Goal: Transaction & Acquisition: Purchase product/service

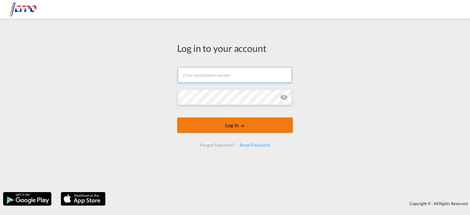
type input "[EMAIL_ADDRESS][DOMAIN_NAME]"
click at [241, 125] on md-icon "LOGIN" at bounding box center [242, 126] width 4 height 4
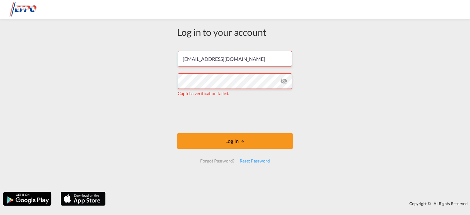
click at [284, 80] on md-icon "icon-eye-off" at bounding box center [283, 80] width 7 height 7
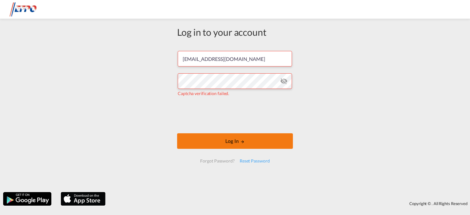
click at [233, 142] on button "Log In" at bounding box center [235, 142] width 116 height 16
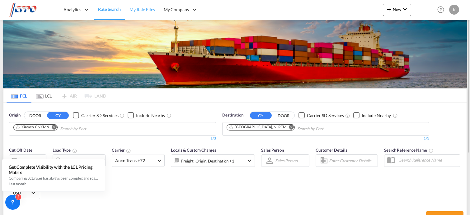
click at [140, 9] on span "My Rate Files" at bounding box center [142, 9] width 26 height 5
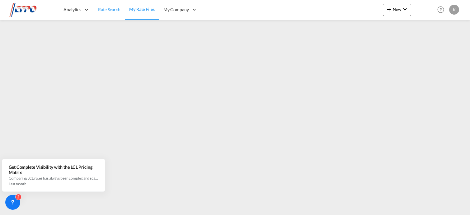
click at [105, 11] on span "Rate Search" at bounding box center [109, 9] width 22 height 5
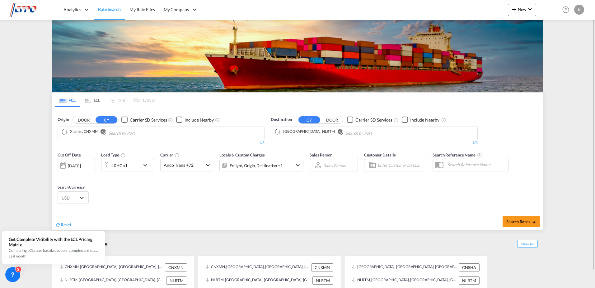
click at [63, 165] on div at bounding box center [63, 165] width 10 height 12
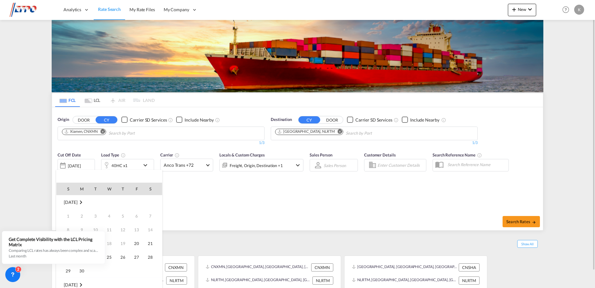
scroll to position [247, 0]
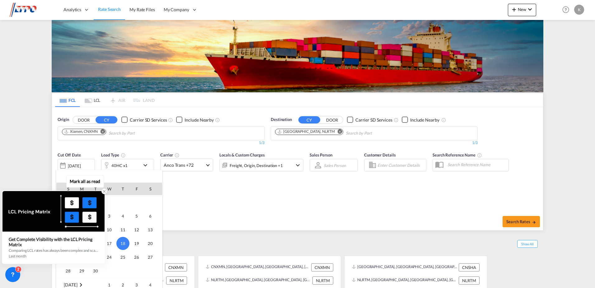
click at [103, 192] on icon at bounding box center [104, 191] width 4 height 4
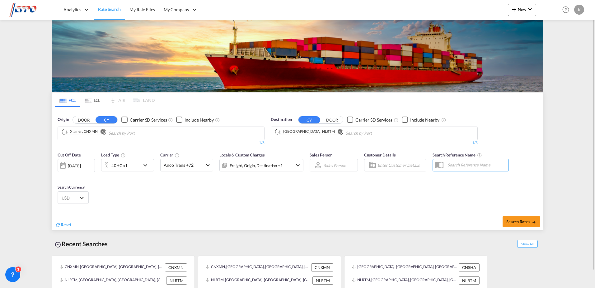
click at [91, 165] on div "[DATE]" at bounding box center [76, 165] width 37 height 13
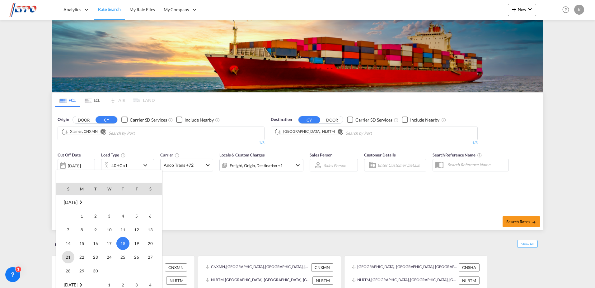
click at [68, 215] on span "21" at bounding box center [68, 257] width 12 height 12
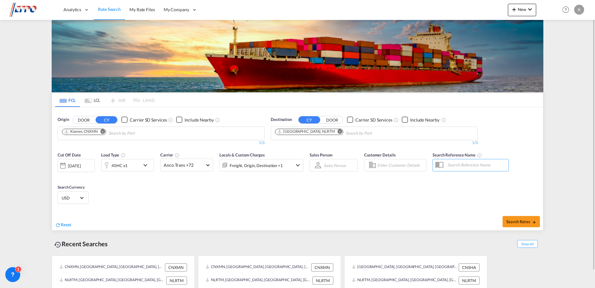
click at [146, 164] on md-icon "icon-chevron-down" at bounding box center [147, 164] width 11 height 7
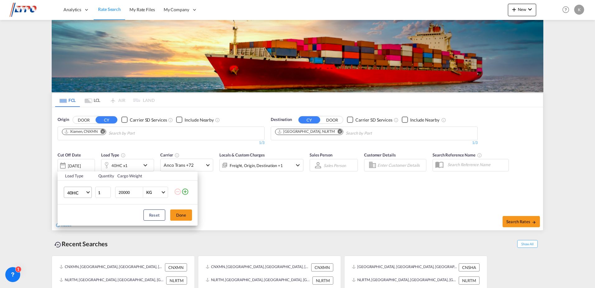
click at [86, 193] on md-select-value "40HC" at bounding box center [79, 192] width 25 height 11
click at [82, 161] on md-option "20GP" at bounding box center [83, 162] width 42 height 15
click at [177, 215] on button "Done" at bounding box center [181, 214] width 22 height 11
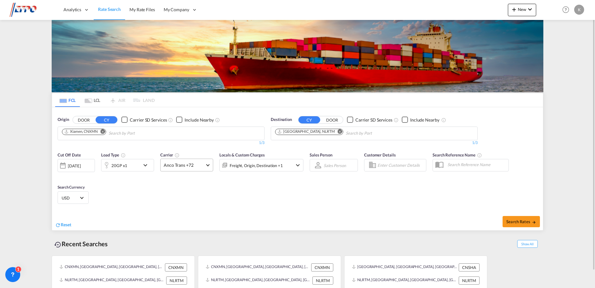
click at [208, 164] on span at bounding box center [207, 163] width 3 height 3
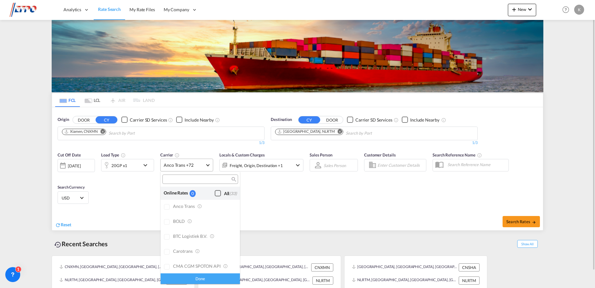
scroll to position [485, 0]
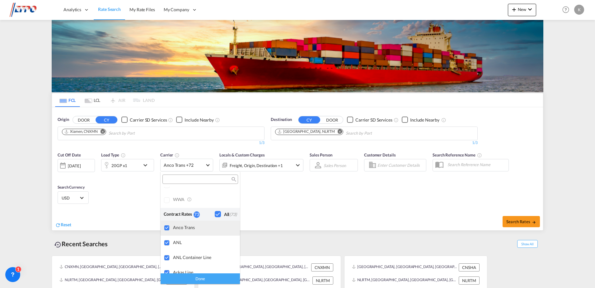
click at [167, 215] on div at bounding box center [167, 228] width 6 height 6
click at [167, 215] on div at bounding box center [167, 243] width 6 height 6
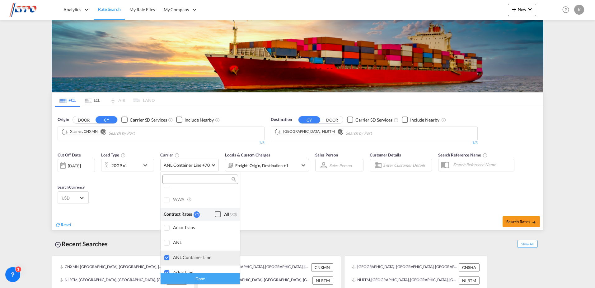
click at [167, 215] on div at bounding box center [167, 258] width 6 height 6
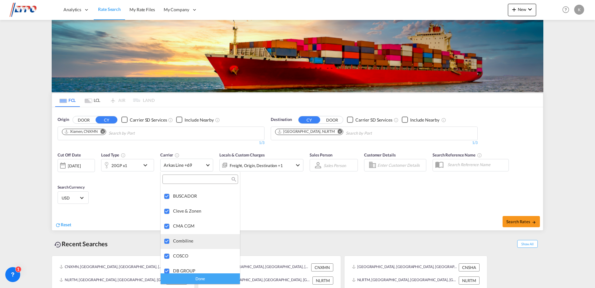
scroll to position [568, 0]
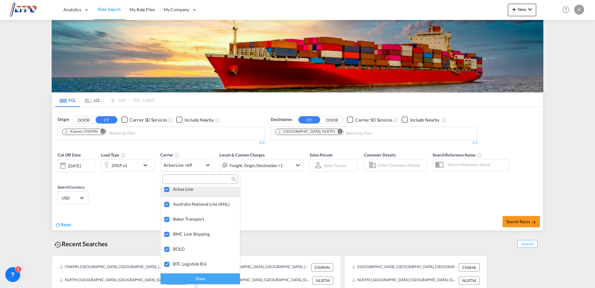
click at [167, 190] on div at bounding box center [167, 189] width 6 height 6
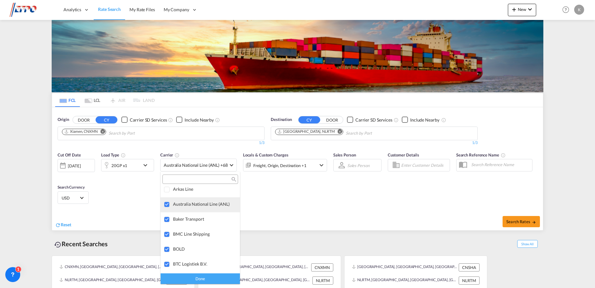
click at [167, 204] on div at bounding box center [167, 204] width 6 height 6
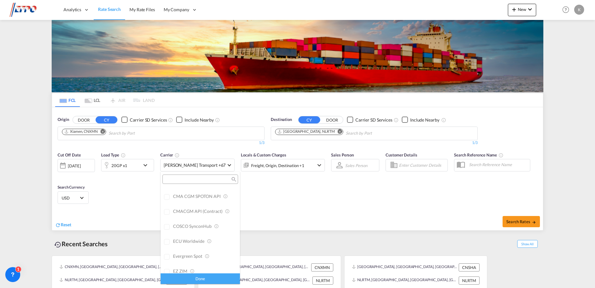
scroll to position [0, 0]
click at [195, 194] on div "0" at bounding box center [193, 193] width 6 height 7
click at [191, 194] on div "0" at bounding box center [193, 193] width 6 height 7
click at [187, 181] on input "search" at bounding box center [197, 179] width 67 height 6
type input "oocl"
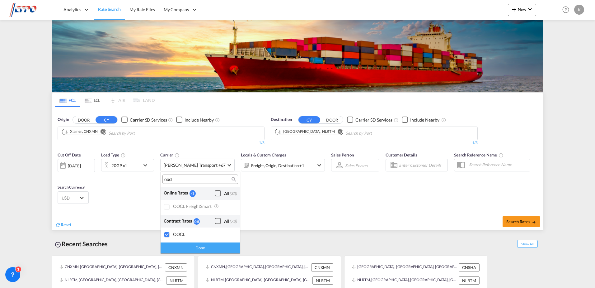
click at [167, 204] on div at bounding box center [167, 207] width 6 height 6
click at [199, 215] on div "Done" at bounding box center [200, 247] width 79 height 11
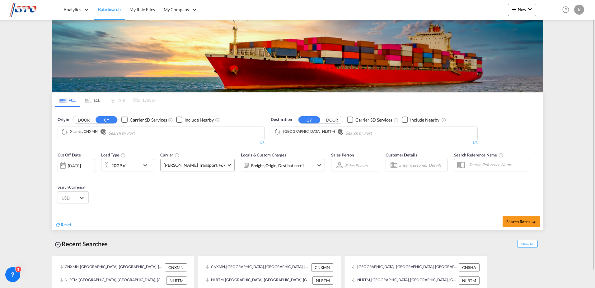
click at [207, 166] on md-select-value "[PERSON_NAME] Transport +67" at bounding box center [198, 165] width 74 height 12
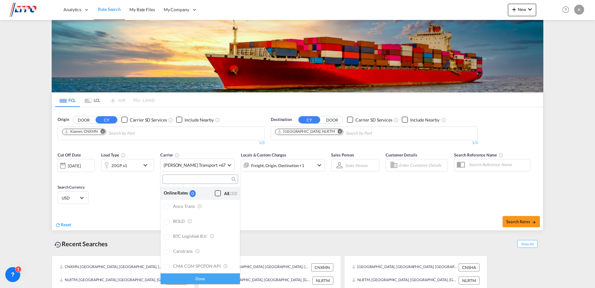
click at [215, 194] on div "Checkbox No Ink" at bounding box center [218, 193] width 6 height 6
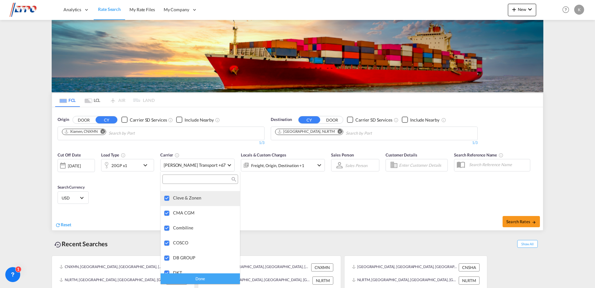
click at [167, 195] on div at bounding box center [167, 198] width 6 height 6
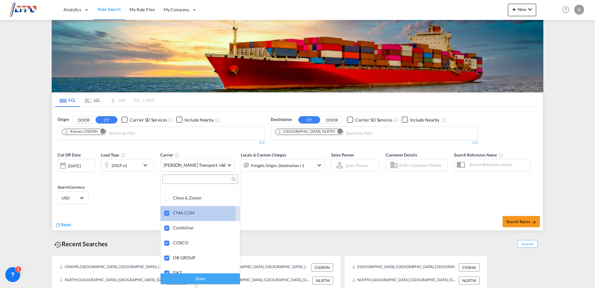
click at [165, 214] on div at bounding box center [167, 213] width 6 height 6
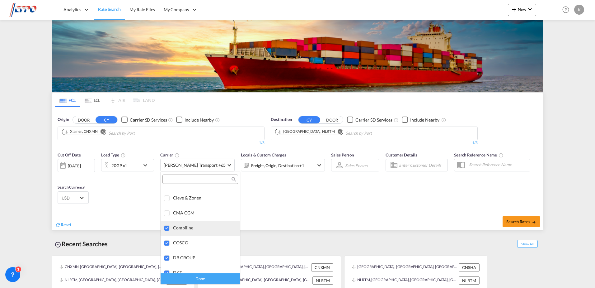
click at [166, 215] on div at bounding box center [167, 228] width 6 height 6
click at [168, 215] on div at bounding box center [167, 243] width 6 height 6
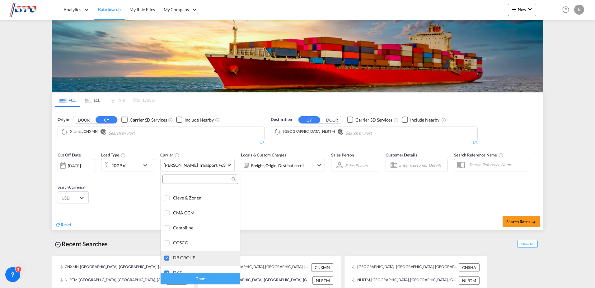
click at [167, 215] on div at bounding box center [167, 258] width 6 height 6
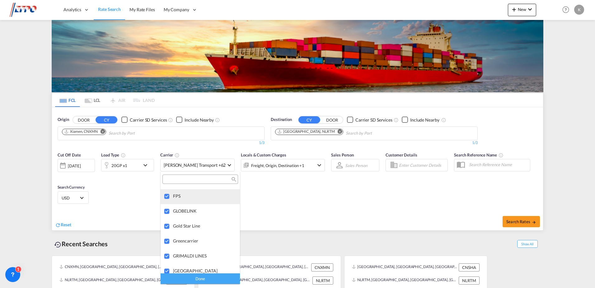
click at [168, 196] on div at bounding box center [167, 196] width 6 height 6
click at [167, 212] on div at bounding box center [167, 211] width 6 height 6
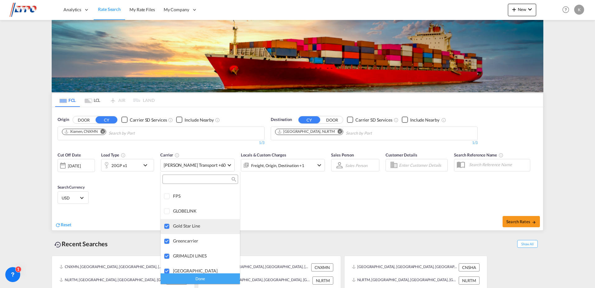
click at [167, 215] on div at bounding box center [167, 226] width 6 height 6
click at [166, 215] on div at bounding box center [167, 241] width 6 height 6
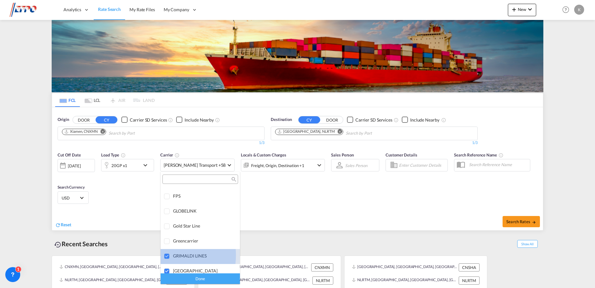
click at [165, 215] on div at bounding box center [167, 256] width 6 height 6
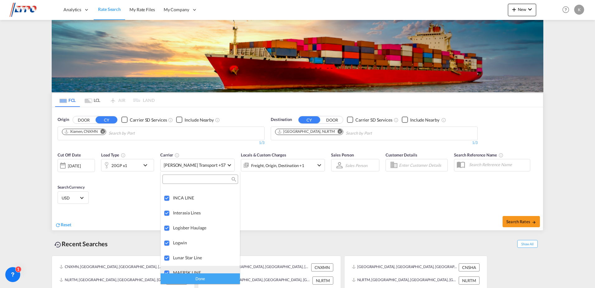
scroll to position [996, 0]
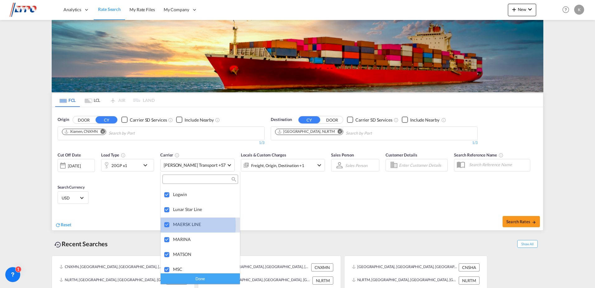
click at [167, 215] on div at bounding box center [167, 225] width 6 height 6
click at [167, 209] on div at bounding box center [167, 210] width 6 height 6
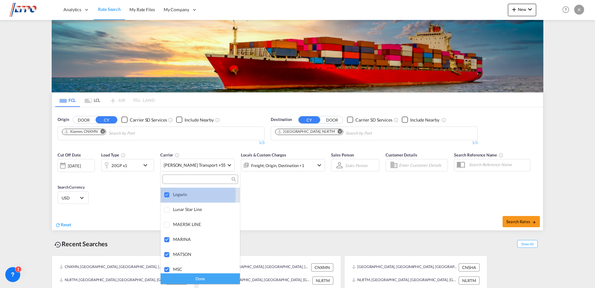
click at [167, 194] on div at bounding box center [167, 195] width 6 height 6
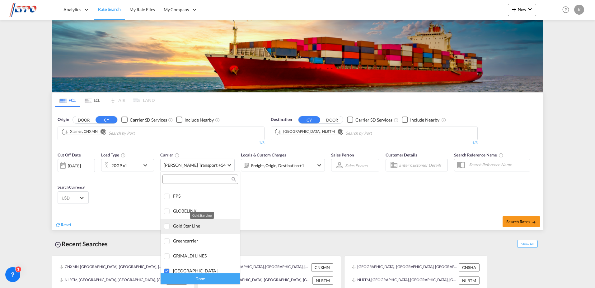
scroll to position [913, 0]
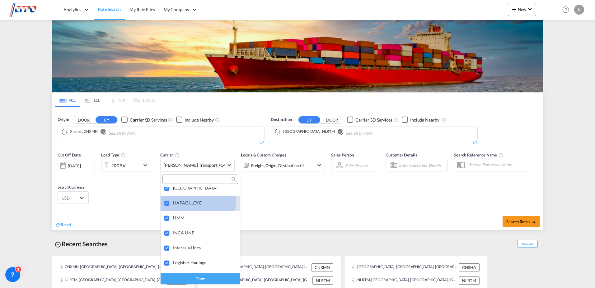
click at [170, 201] on div at bounding box center [167, 203] width 6 height 6
click at [169, 189] on div at bounding box center [167, 188] width 6 height 6
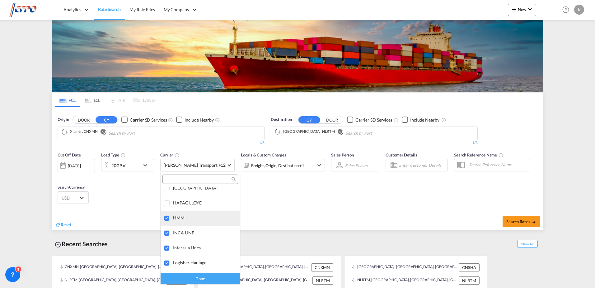
click at [167, 215] on div at bounding box center [167, 218] width 6 height 6
click at [167, 215] on div at bounding box center [167, 233] width 6 height 6
click at [167, 215] on div at bounding box center [167, 248] width 6 height 6
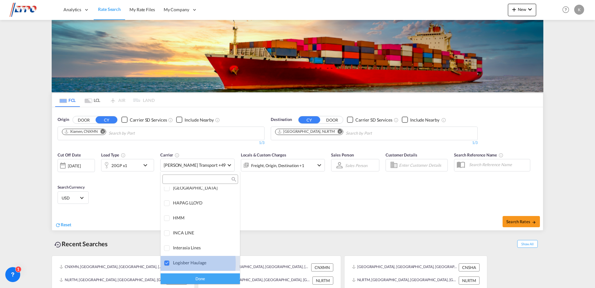
click at [169, 215] on div at bounding box center [167, 263] width 6 height 6
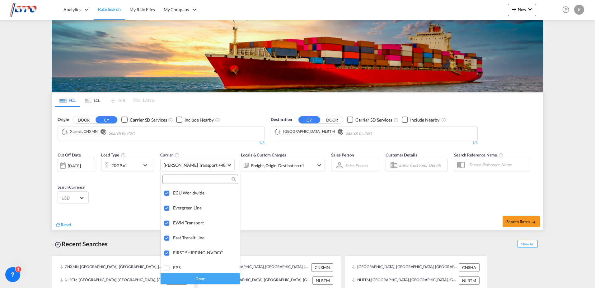
scroll to position [747, 0]
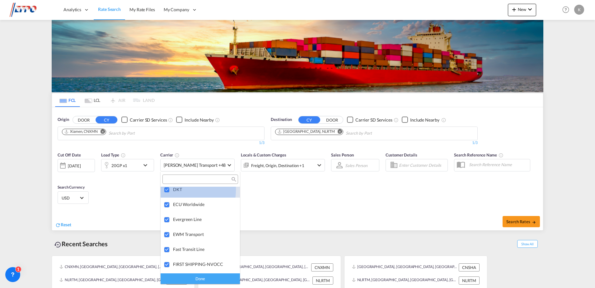
click at [169, 189] on div at bounding box center [167, 190] width 6 height 6
click at [168, 204] on div at bounding box center [167, 205] width 6 height 6
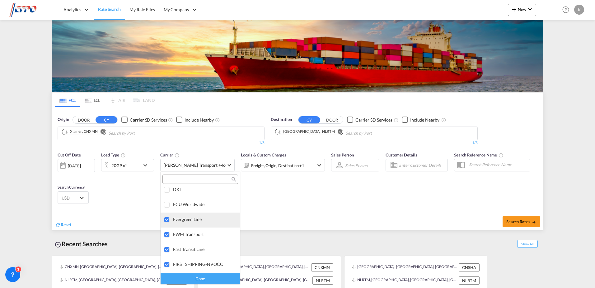
click at [168, 215] on div at bounding box center [167, 220] width 6 height 6
click at [165, 215] on div at bounding box center [167, 235] width 6 height 6
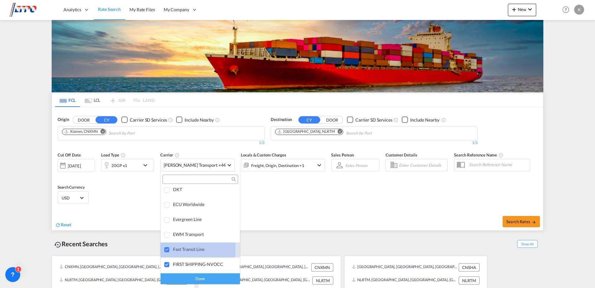
click at [167, 215] on div at bounding box center [167, 249] width 6 height 6
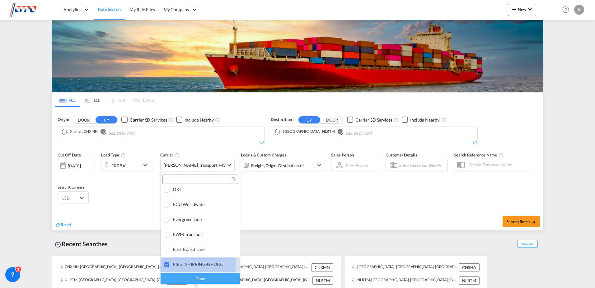
click at [168, 215] on div at bounding box center [167, 264] width 6 height 6
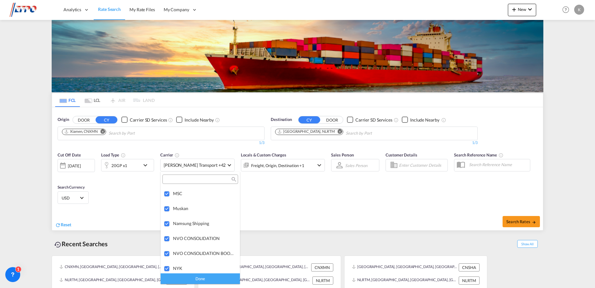
scroll to position [1079, 0]
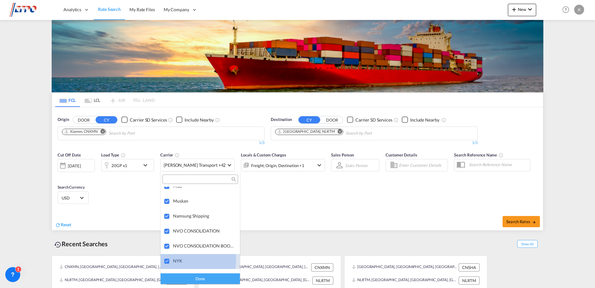
click at [167, 215] on div at bounding box center [167, 261] width 6 height 6
click at [166, 215] on div at bounding box center [167, 246] width 6 height 6
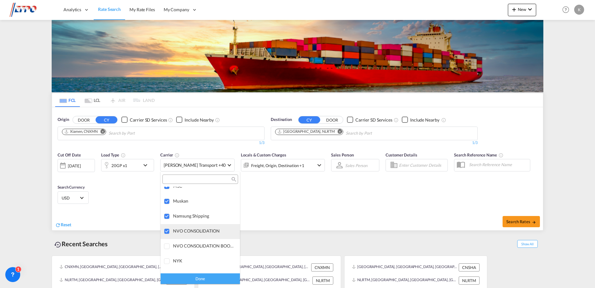
click at [165, 215] on div at bounding box center [167, 231] width 6 height 6
click at [166, 213] on div at bounding box center [167, 216] width 6 height 6
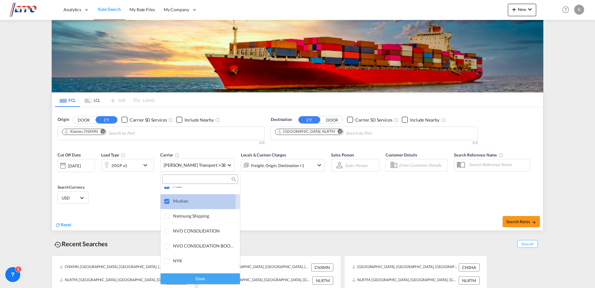
click at [167, 201] on div at bounding box center [167, 201] width 6 height 6
click at [167, 187] on div at bounding box center [167, 186] width 6 height 6
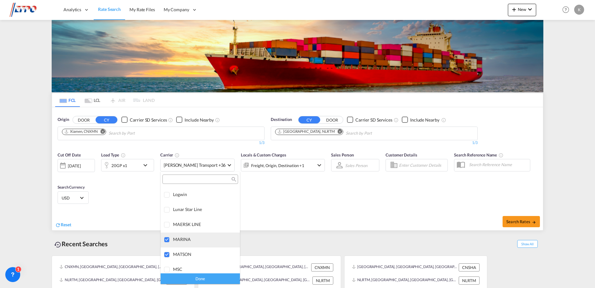
click at [164, 215] on div at bounding box center [167, 240] width 6 height 6
click at [167, 215] on div at bounding box center [167, 254] width 6 height 6
click at [167, 215] on div at bounding box center [167, 236] width 6 height 6
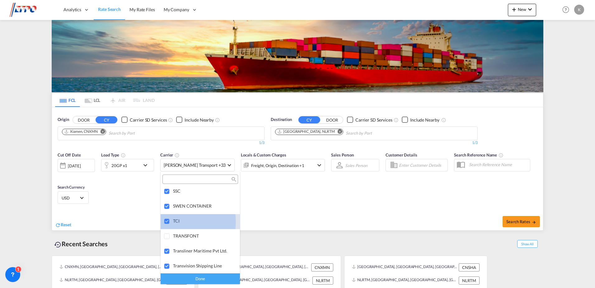
click at [164, 215] on div at bounding box center [167, 221] width 6 height 6
click at [167, 204] on div at bounding box center [167, 206] width 6 height 6
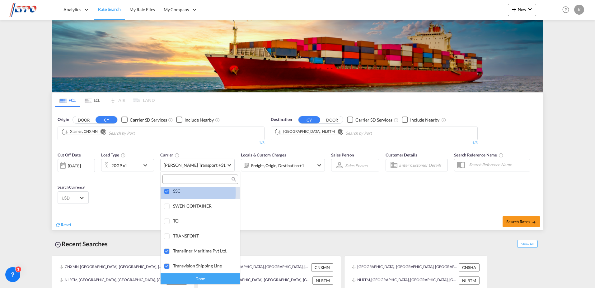
click at [166, 192] on div at bounding box center [167, 191] width 6 height 6
click at [164, 215] on div at bounding box center [167, 251] width 6 height 6
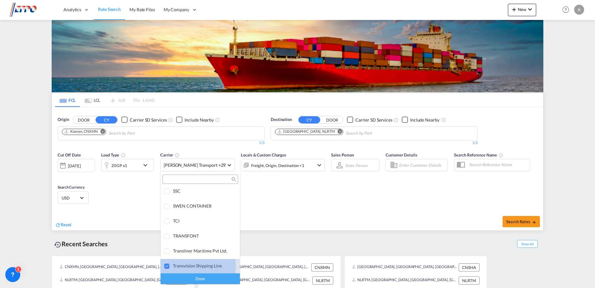
click at [166, 215] on div at bounding box center [167, 266] width 6 height 6
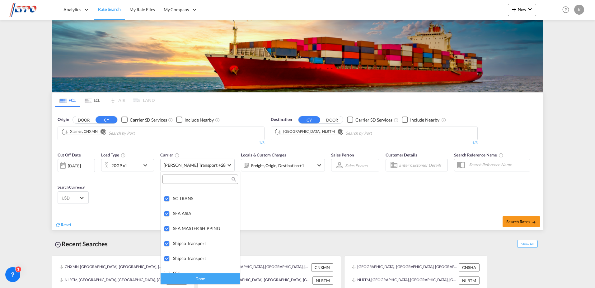
scroll to position [1245, 0]
click at [168, 215] on div at bounding box center [167, 259] width 6 height 6
click at [165, 215] on div at bounding box center [167, 245] width 6 height 6
click at [167, 215] on div at bounding box center [167, 230] width 6 height 6
click at [166, 214] on div at bounding box center [167, 215] width 6 height 6
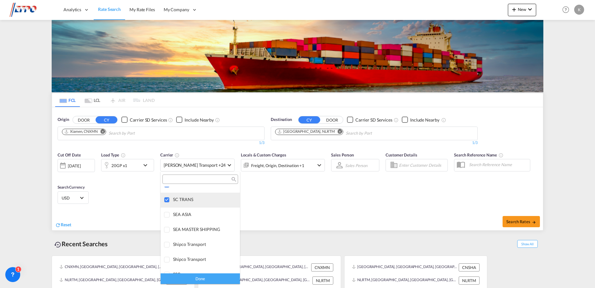
click at [168, 200] on div at bounding box center [167, 200] width 6 height 6
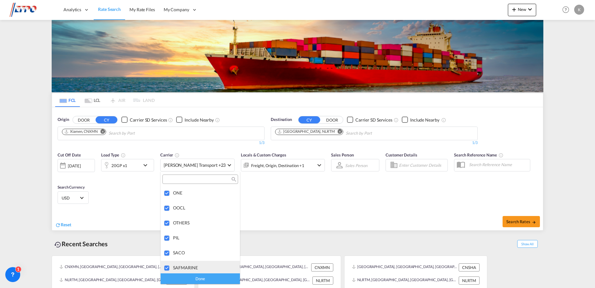
click at [169, 215] on div at bounding box center [167, 268] width 6 height 6
click at [167, 215] on div at bounding box center [167, 253] width 6 height 6
click at [164, 215] on div at bounding box center [167, 238] width 6 height 6
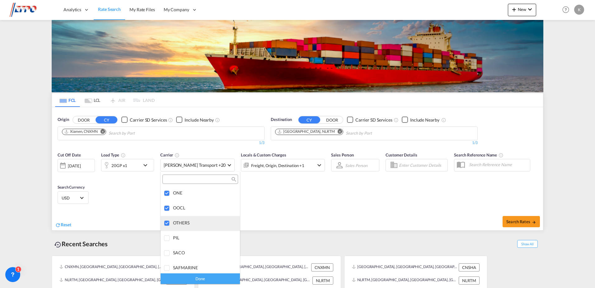
click at [167, 215] on div at bounding box center [167, 223] width 6 height 6
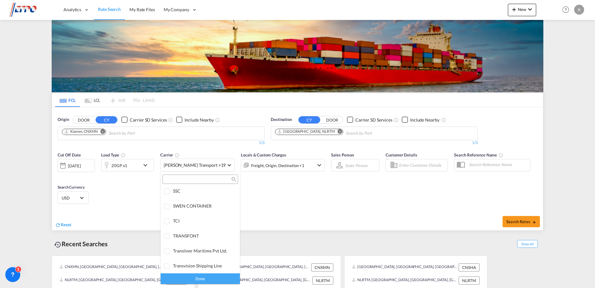
scroll to position [1494, 0]
click at [167, 215] on div at bounding box center [167, 249] width 6 height 6
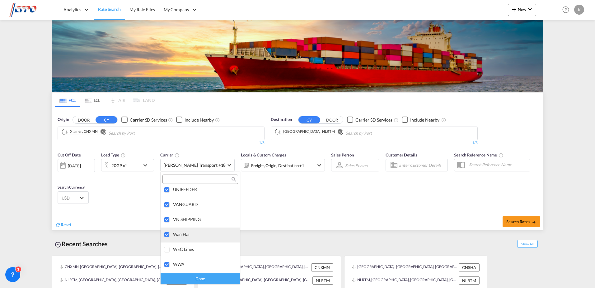
click at [167, 215] on div at bounding box center [167, 235] width 6 height 6
click at [166, 215] on div at bounding box center [167, 220] width 6 height 6
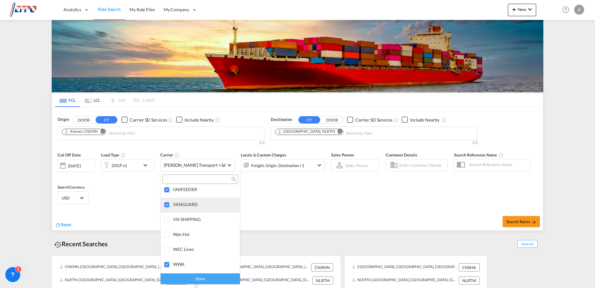
click at [166, 207] on div at bounding box center [167, 205] width 6 height 6
click at [168, 188] on div at bounding box center [167, 190] width 6 height 6
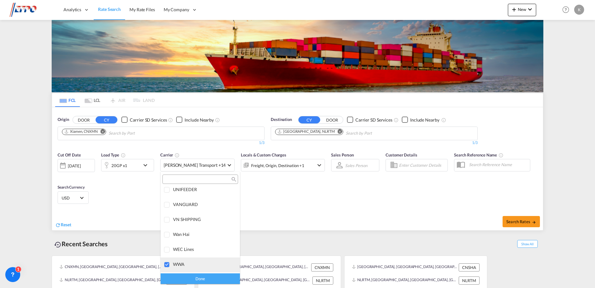
click at [168, 215] on div at bounding box center [167, 264] width 6 height 6
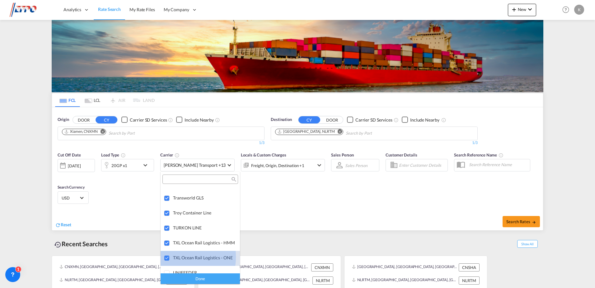
click at [170, 215] on div at bounding box center [167, 258] width 6 height 6
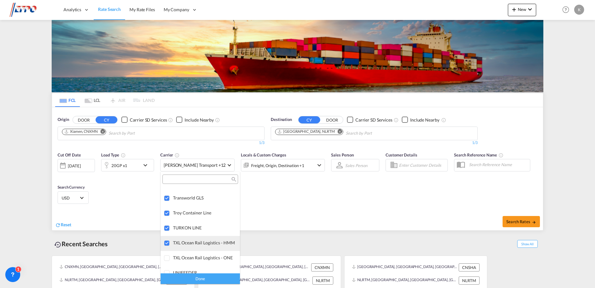
click at [167, 215] on div at bounding box center [167, 243] width 6 height 6
click at [167, 215] on div at bounding box center [167, 228] width 6 height 6
drag, startPoint x: 167, startPoint y: 215, endPoint x: 168, endPoint y: 212, distance: 3.2
click at [167, 215] on div at bounding box center [167, 213] width 6 height 6
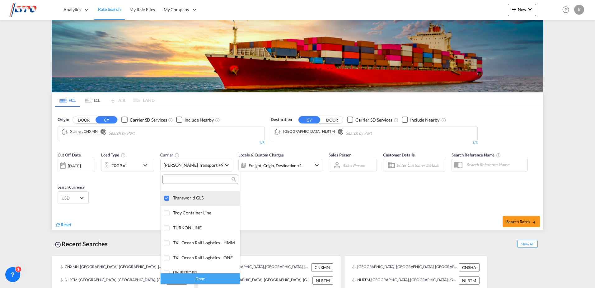
click at [165, 198] on div at bounding box center [167, 198] width 6 height 6
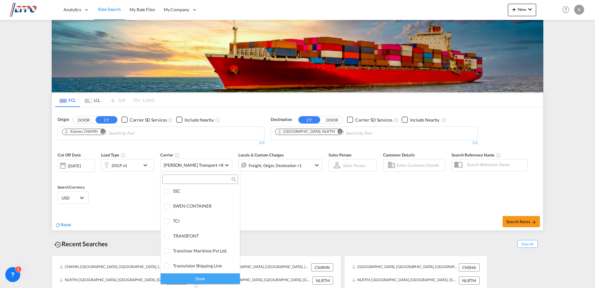
scroll to position [1523, 0]
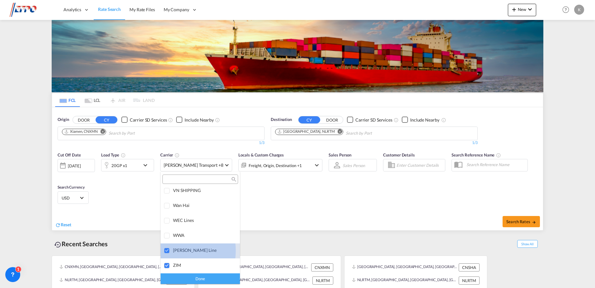
click at [168, 215] on div at bounding box center [167, 250] width 6 height 6
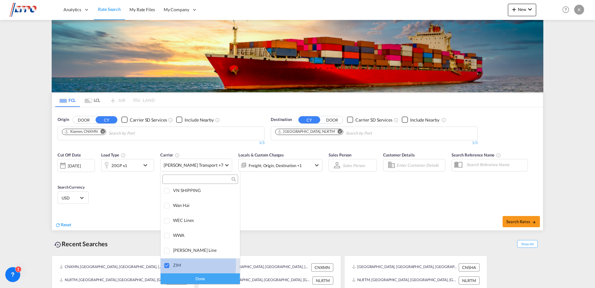
click at [165, 215] on div at bounding box center [167, 265] width 6 height 6
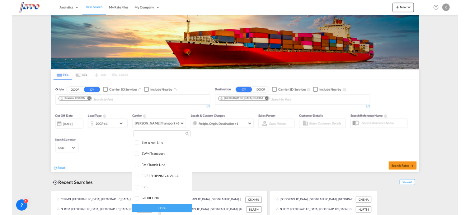
scroll to position [610, 0]
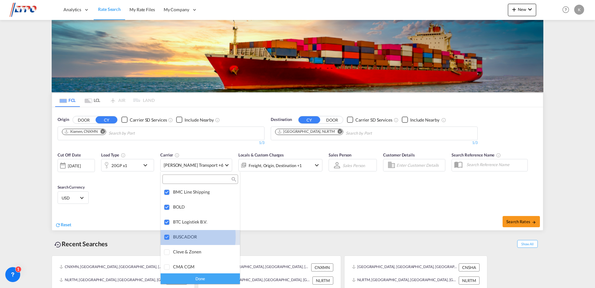
click at [168, 215] on div at bounding box center [167, 237] width 6 height 6
click at [167, 215] on div at bounding box center [167, 222] width 6 height 6
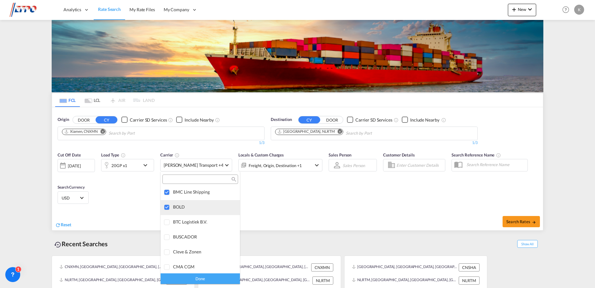
click at [166, 205] on div at bounding box center [167, 207] width 6 height 6
click at [166, 191] on div at bounding box center [167, 192] width 6 height 6
click at [290, 190] on md-backdrop at bounding box center [297, 144] width 595 height 288
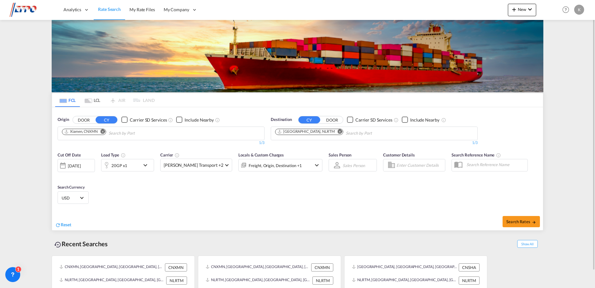
click at [313, 165] on md-icon "icon-chevron-down" at bounding box center [316, 164] width 7 height 7
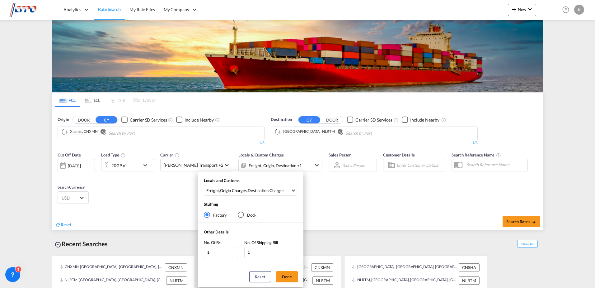
click at [298, 164] on div "Locals and Customs Freight , Origin Charges , Destination Charges Clear All Sel…" at bounding box center [297, 144] width 595 height 288
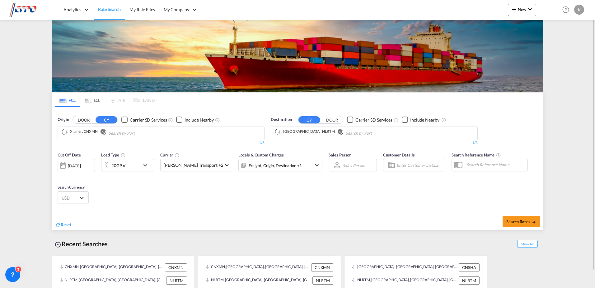
click at [105, 130] on md-icon "Remove" at bounding box center [103, 131] width 5 height 5
click at [82, 133] on body "Analytics Dashboard Reports Rate Search My Rate Files My Company" at bounding box center [297, 144] width 595 height 288
click at [81, 131] on body "Analytics Dashboard Reports Rate Search My Rate Files My Company" at bounding box center [297, 144] width 595 height 288
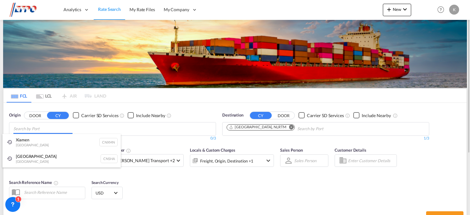
click at [50, 133] on body "Analytics Dashboard Reports Rate Search My Rate Files My Company" at bounding box center [235, 107] width 470 height 215
click at [153, 130] on body "Analytics Dashboard Reports Rate Search My Rate Files My Company" at bounding box center [235, 107] width 470 height 215
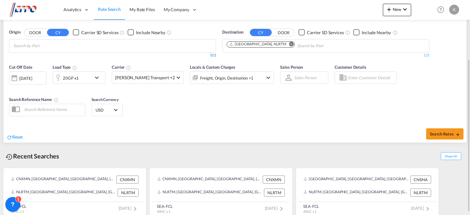
scroll to position [87, 0]
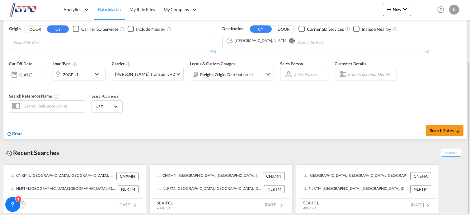
click at [18, 133] on span "Reset" at bounding box center [17, 133] width 11 height 5
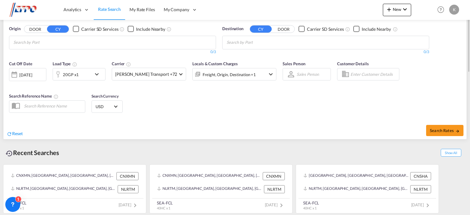
scroll to position [3, 0]
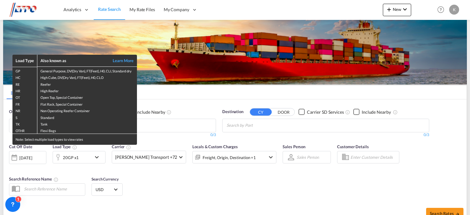
click at [101, 180] on div "Load Type Also known as Learn More GP General Purpose, DV(Dry Van), FT(Feet), H…" at bounding box center [235, 107] width 470 height 215
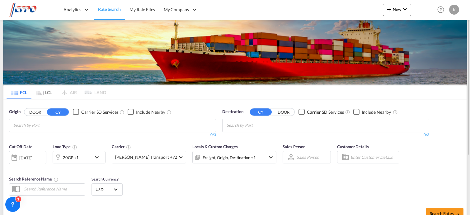
click at [36, 125] on body "Analytics Dashboard Reports Rate Search My Rate Files My Company" at bounding box center [235, 107] width 470 height 215
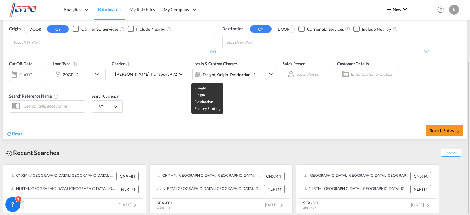
click at [213, 72] on div "Freight, Origin, Destination +1" at bounding box center [229, 74] width 53 height 9
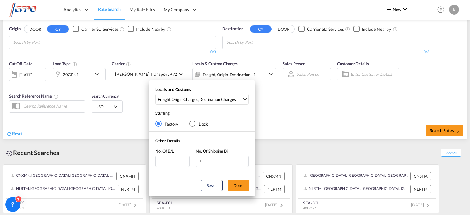
click at [320, 101] on div "Locals and Customs Freight , Origin Charges , Destination Charges Clear All Sel…" at bounding box center [235, 107] width 470 height 215
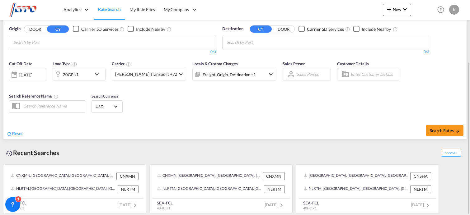
scroll to position [3, 0]
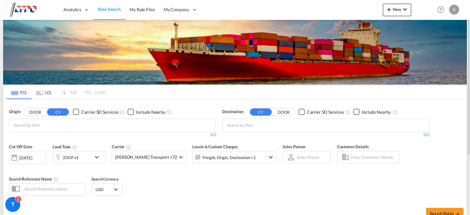
click at [15, 93] on md-icon "Use the left and right arrow keys to navigate between tabs" at bounding box center [14, 93] width 7 height 5
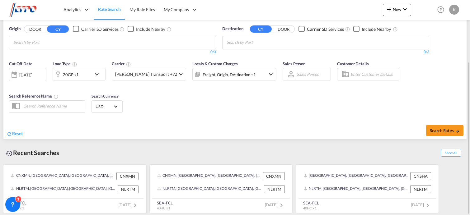
click at [124, 176] on div "CNXMN" at bounding box center [127, 176] width 22 height 8
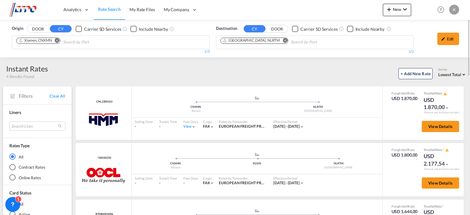
click at [58, 41] on md-icon "Remove" at bounding box center [57, 40] width 5 height 5
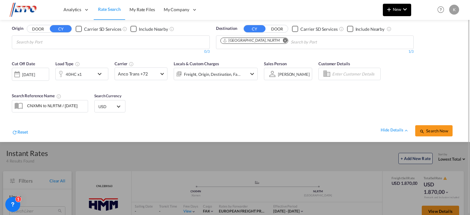
click at [392, 7] on md-icon "icon-plus 400-fg" at bounding box center [388, 9] width 7 height 7
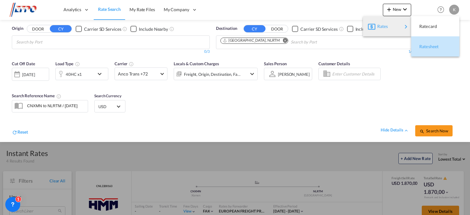
click at [426, 45] on span "Ratesheet" at bounding box center [422, 46] width 7 height 12
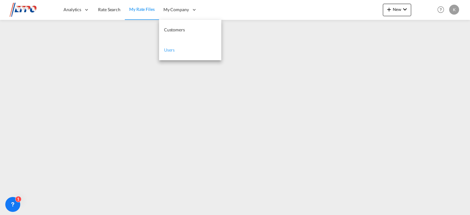
click at [174, 49] on span "Users" at bounding box center [169, 49] width 11 height 5
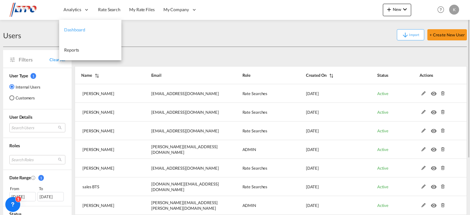
click at [76, 30] on span "Dashboard" at bounding box center [74, 29] width 21 height 5
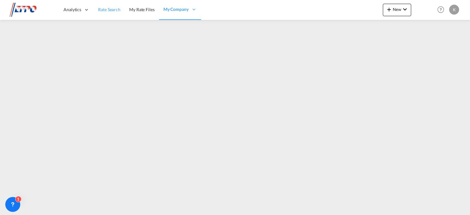
click at [106, 9] on span "Rate Search" at bounding box center [109, 9] width 22 height 5
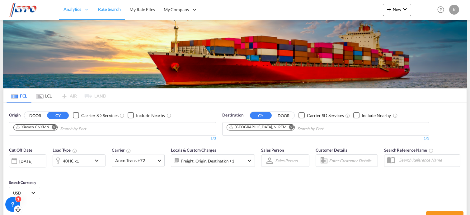
click at [12, 205] on icon at bounding box center [13, 205] width 6 height 6
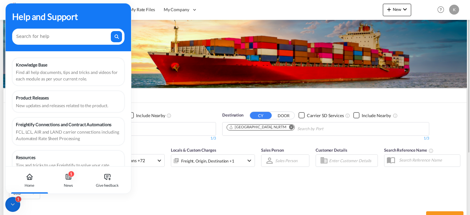
click at [176, 194] on div "Cut Off Date [DATE] [DATE] Load Type 40HC x1 Carrier Anco Trans +72 Online Rate…" at bounding box center [234, 174] width 463 height 61
click at [10, 205] on icon at bounding box center [13, 205] width 6 height 6
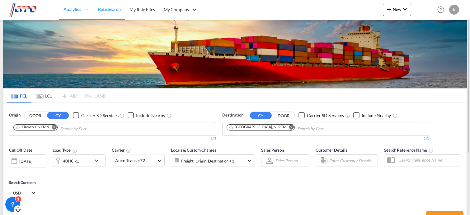
click at [97, 160] on md-icon "icon-chevron-down" at bounding box center [98, 160] width 11 height 7
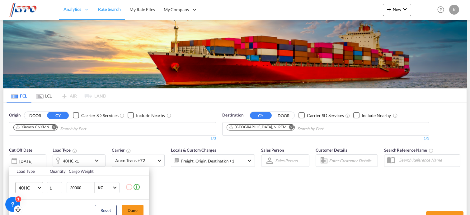
click at [39, 187] on span "Choose: \a40HC" at bounding box center [39, 187] width 3 height 3
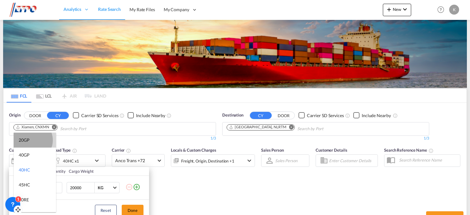
click at [31, 140] on md-option "20GP" at bounding box center [35, 140] width 42 height 15
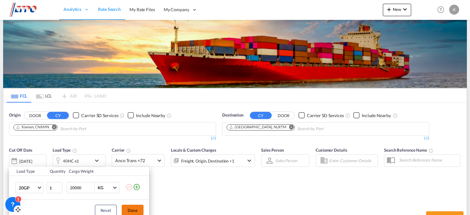
click at [129, 209] on button "Done" at bounding box center [133, 210] width 22 height 11
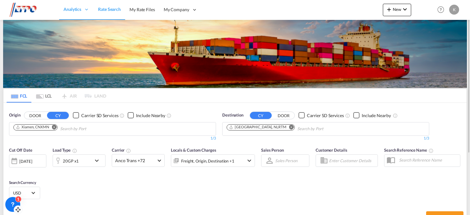
click at [77, 129] on input "Chips input." at bounding box center [89, 129] width 59 height 10
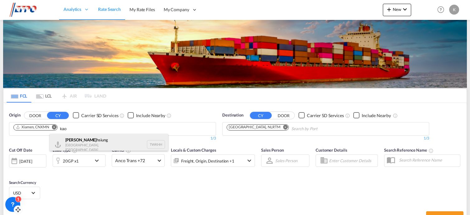
type input "kao"
click at [78, 145] on div "Kao hsiung [GEOGRAPHIC_DATA], Province of [GEOGRAPHIC_DATA] TWKHH" at bounding box center [109, 144] width 118 height 21
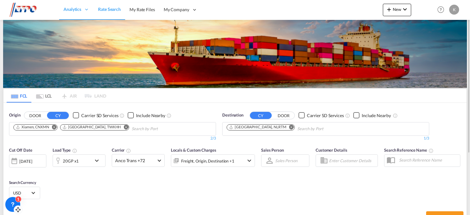
click at [54, 127] on md-icon "Remove" at bounding box center [54, 127] width 5 height 5
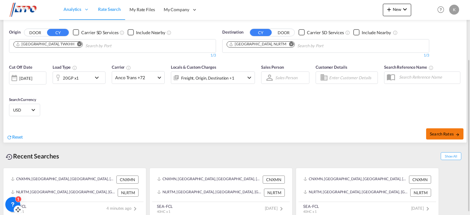
click at [442, 136] on span "Search Rates" at bounding box center [445, 134] width 30 height 5
type input "TWKHH to NLRTM / [DATE]"
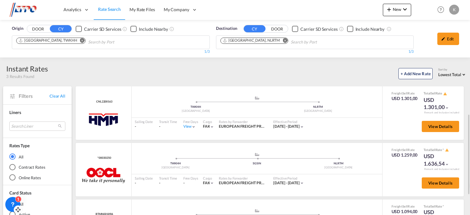
scroll to position [83, 0]
